Goal: Navigation & Orientation: Find specific page/section

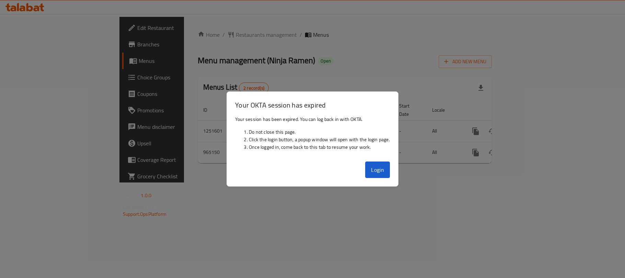
click at [380, 169] on button "Login" at bounding box center [377, 169] width 25 height 16
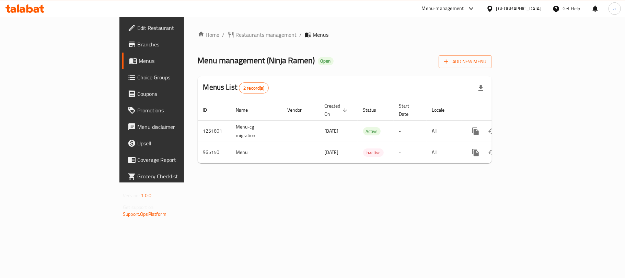
click at [26, 7] on icon at bounding box center [29, 8] width 7 height 8
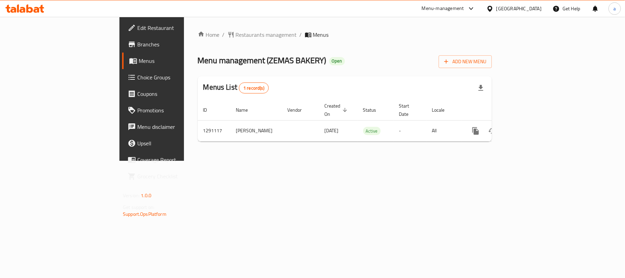
click at [513, 12] on div "[GEOGRAPHIC_DATA]" at bounding box center [518, 9] width 45 height 8
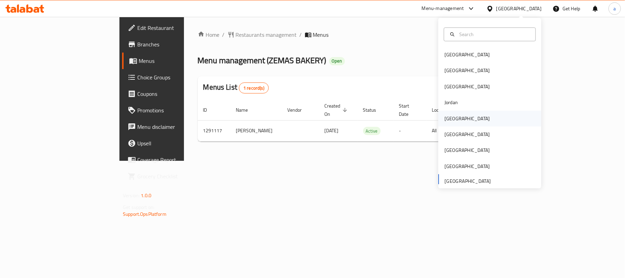
click at [450, 116] on div "[GEOGRAPHIC_DATA]" at bounding box center [466, 119] width 45 height 8
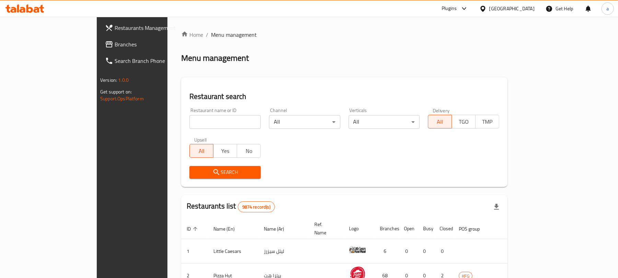
click at [115, 44] on span "Branches" at bounding box center [155, 44] width 80 height 8
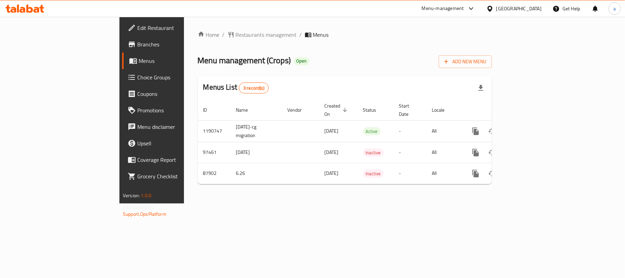
click at [532, 10] on div "[GEOGRAPHIC_DATA]" at bounding box center [518, 9] width 45 height 8
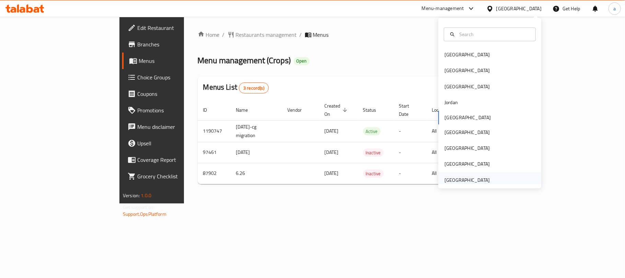
click at [476, 176] on div "[GEOGRAPHIC_DATA]" at bounding box center [466, 180] width 45 height 8
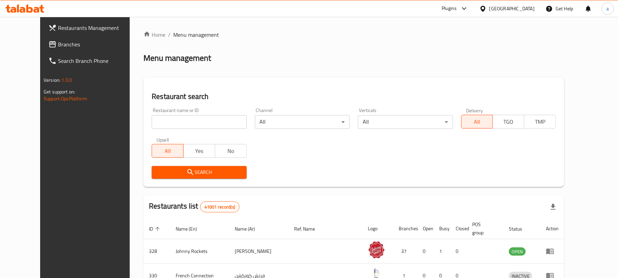
click at [33, 10] on icon at bounding box center [24, 8] width 39 height 8
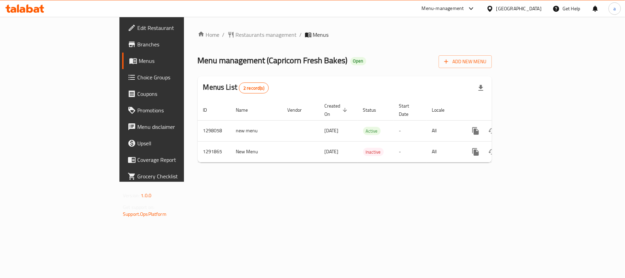
click at [22, 10] on icon at bounding box center [23, 10] width 6 height 6
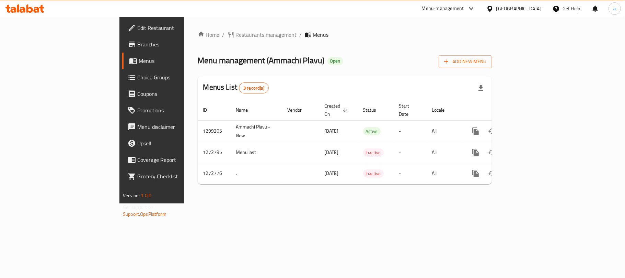
click at [528, 9] on div "[GEOGRAPHIC_DATA]" at bounding box center [518, 9] width 45 height 8
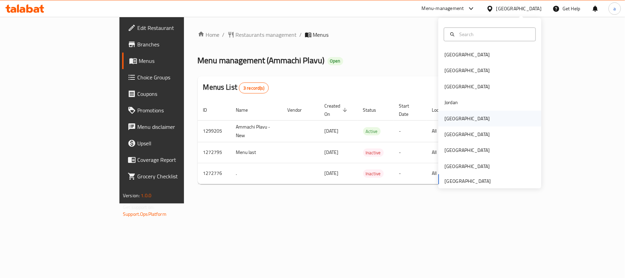
click at [439, 118] on div "Kuwait" at bounding box center [467, 118] width 56 height 16
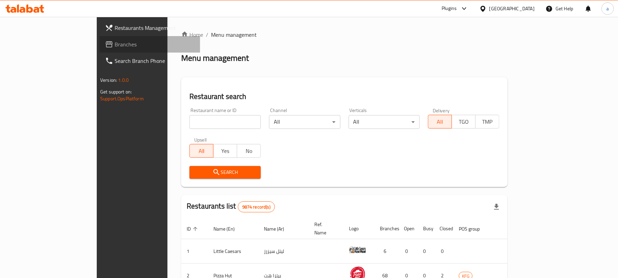
click at [115, 46] on span "Branches" at bounding box center [155, 44] width 80 height 8
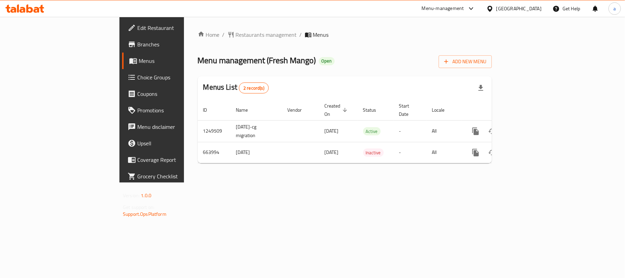
click at [540, 5] on div "Kuwait" at bounding box center [518, 9] width 45 height 8
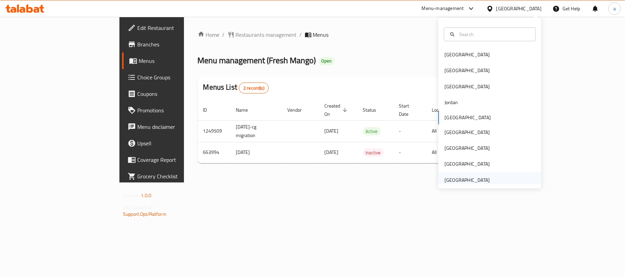
click at [460, 176] on div "[GEOGRAPHIC_DATA]" at bounding box center [466, 180] width 45 height 8
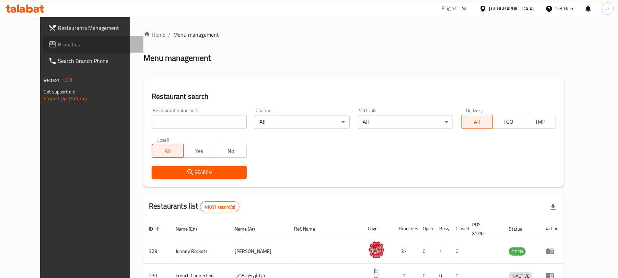
click at [58, 46] on span "Branches" at bounding box center [98, 44] width 80 height 8
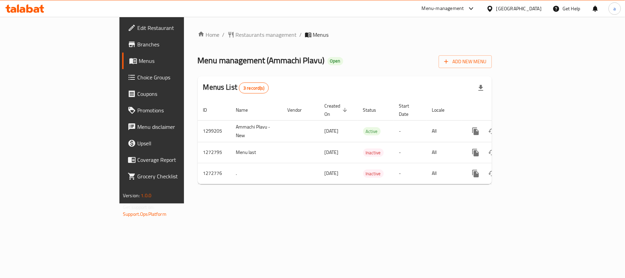
click at [23, 8] on icon at bounding box center [23, 10] width 6 height 6
click at [19, 9] on icon at bounding box center [24, 8] width 39 height 8
click at [34, 6] on icon at bounding box center [24, 8] width 39 height 8
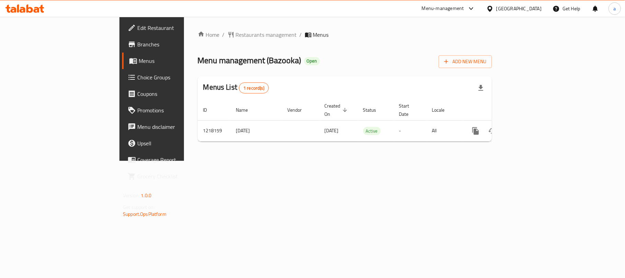
click at [26, 10] on icon at bounding box center [24, 8] width 39 height 8
